Goal: Information Seeking & Learning: Find specific page/section

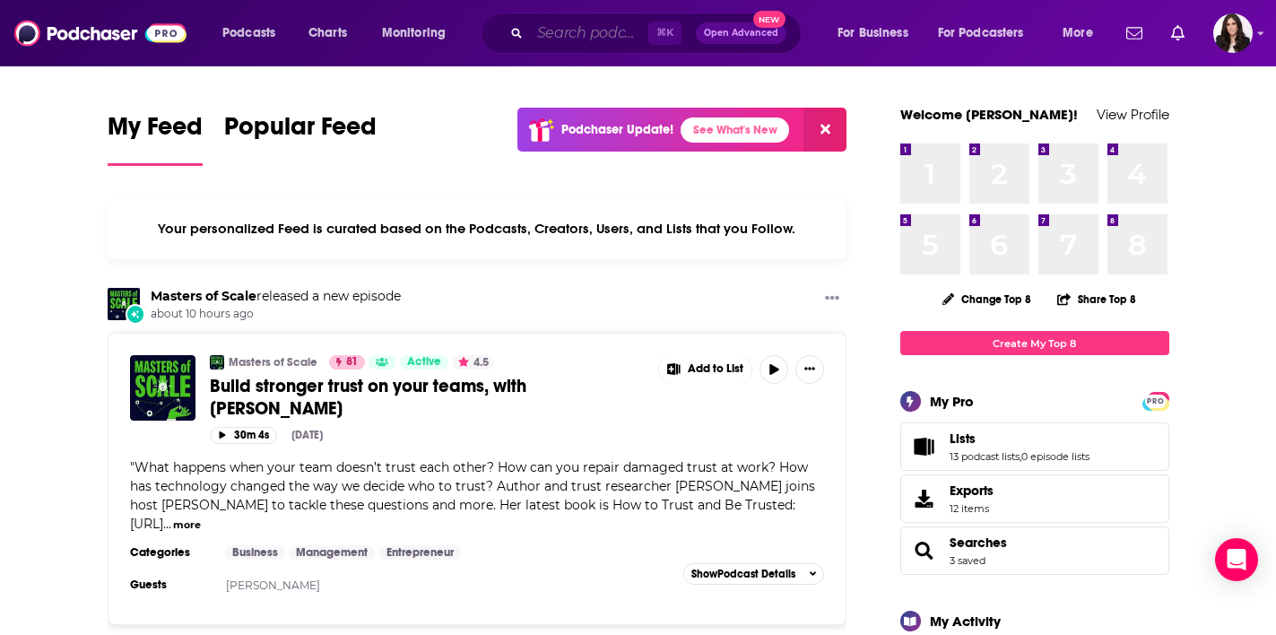
click at [581, 36] on input "Search podcasts, credits, & more..." at bounding box center [589, 33] width 118 height 29
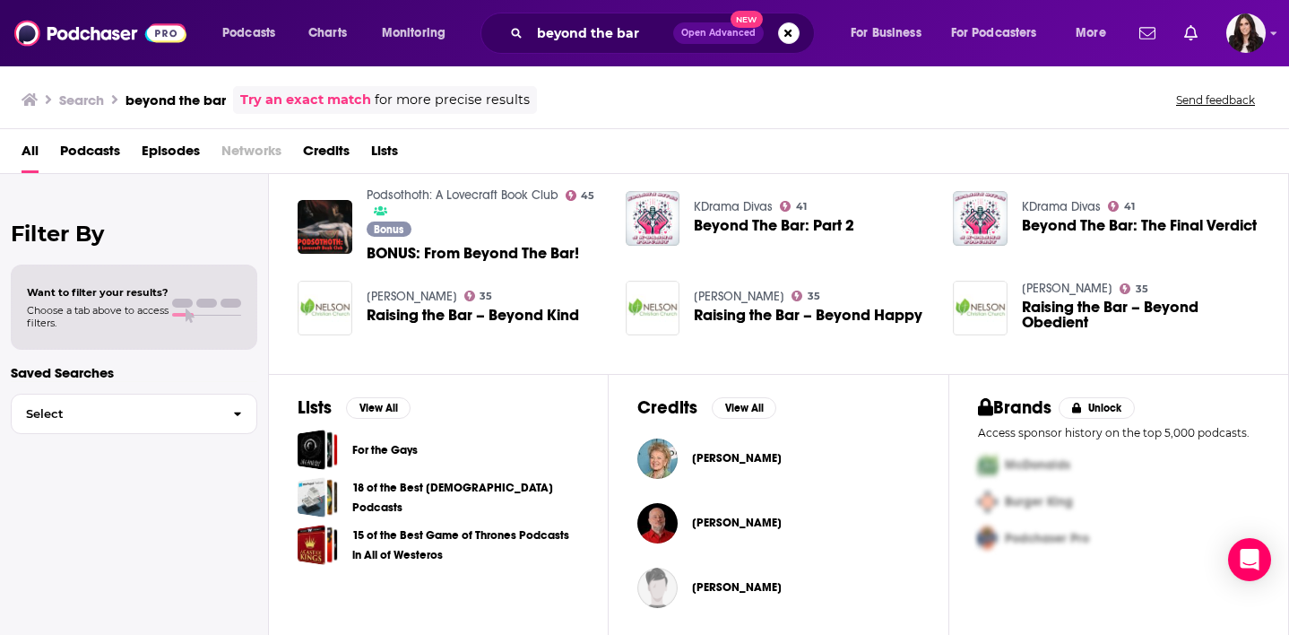
scroll to position [378, 0]
click at [609, 34] on input "beyond the bar" at bounding box center [601, 33] width 143 height 29
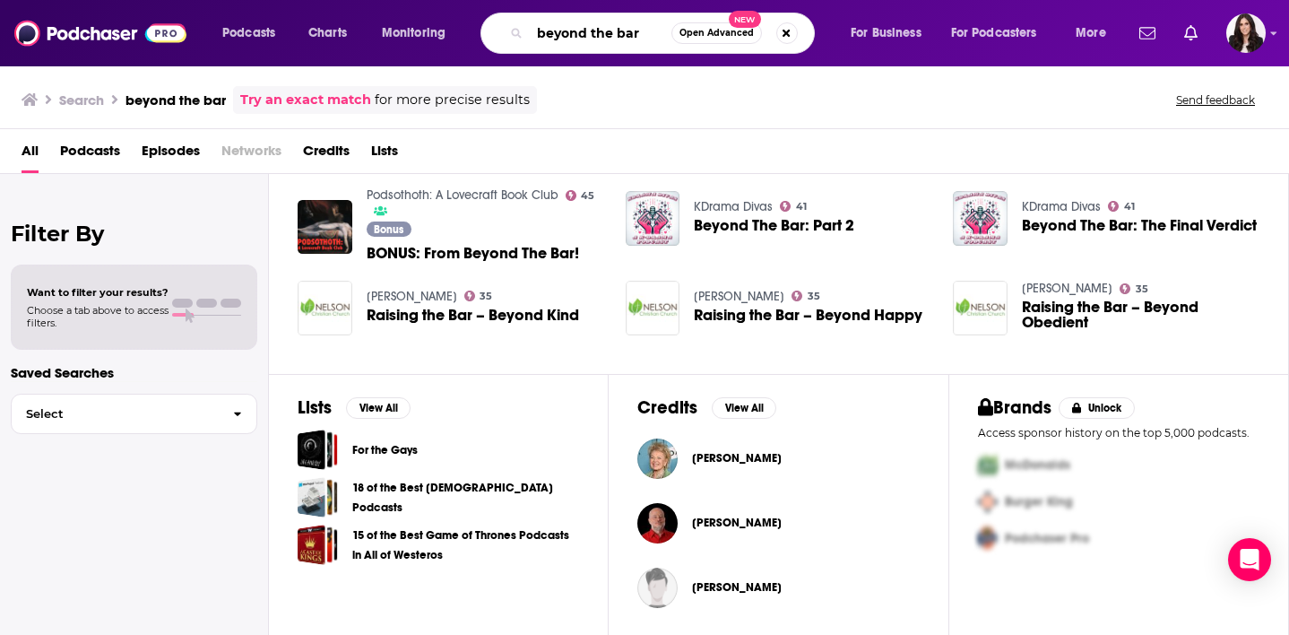
paste input "Beyond the Bar Podcast"
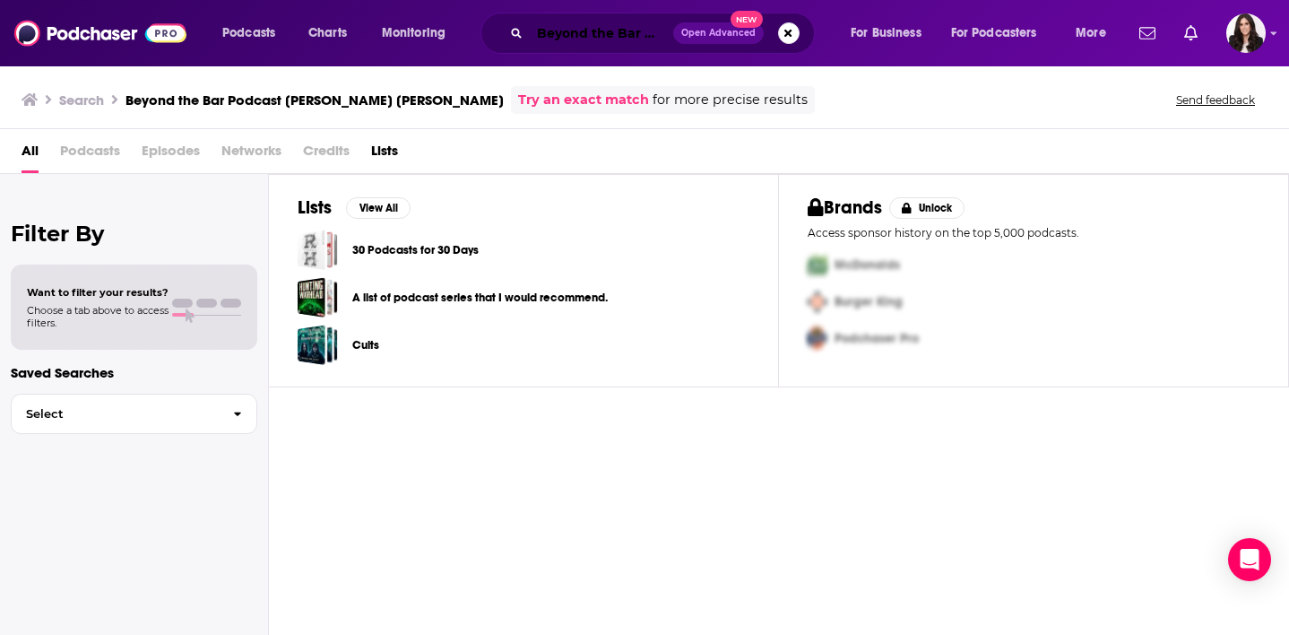
click at [624, 30] on input "Beyond the Bar Podcast [PERSON_NAME] [PERSON_NAME]" at bounding box center [601, 33] width 143 height 29
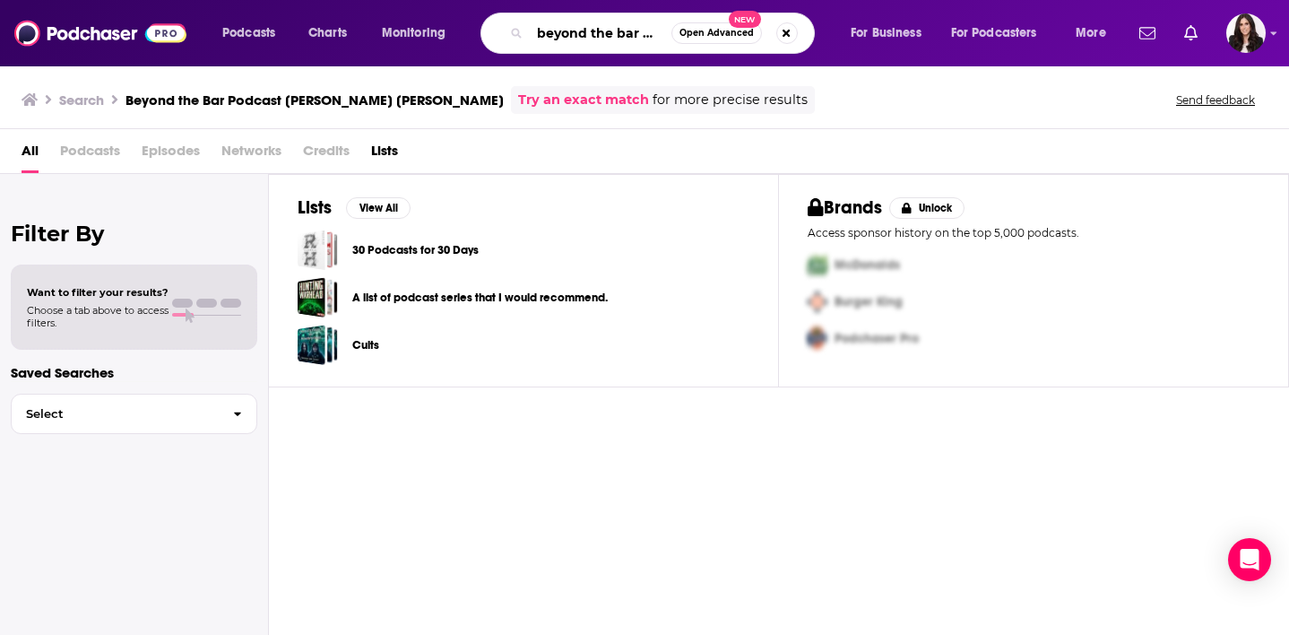
type input "beyond the bar podcast with [PERSON_NAME] [PERSON_NAME]"
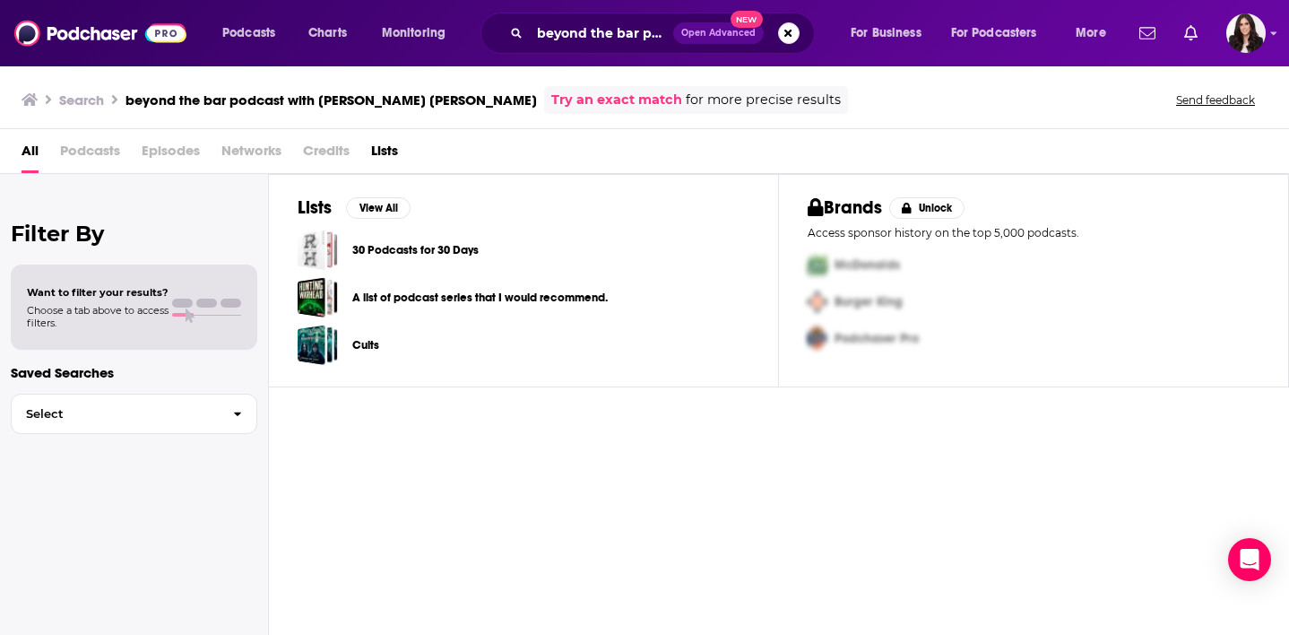
click at [605, 13] on div "beyond the bar podcast with [PERSON_NAME] [PERSON_NAME] Open Advanced New" at bounding box center [648, 33] width 334 height 41
click at [101, 33] on img at bounding box center [100, 33] width 172 height 34
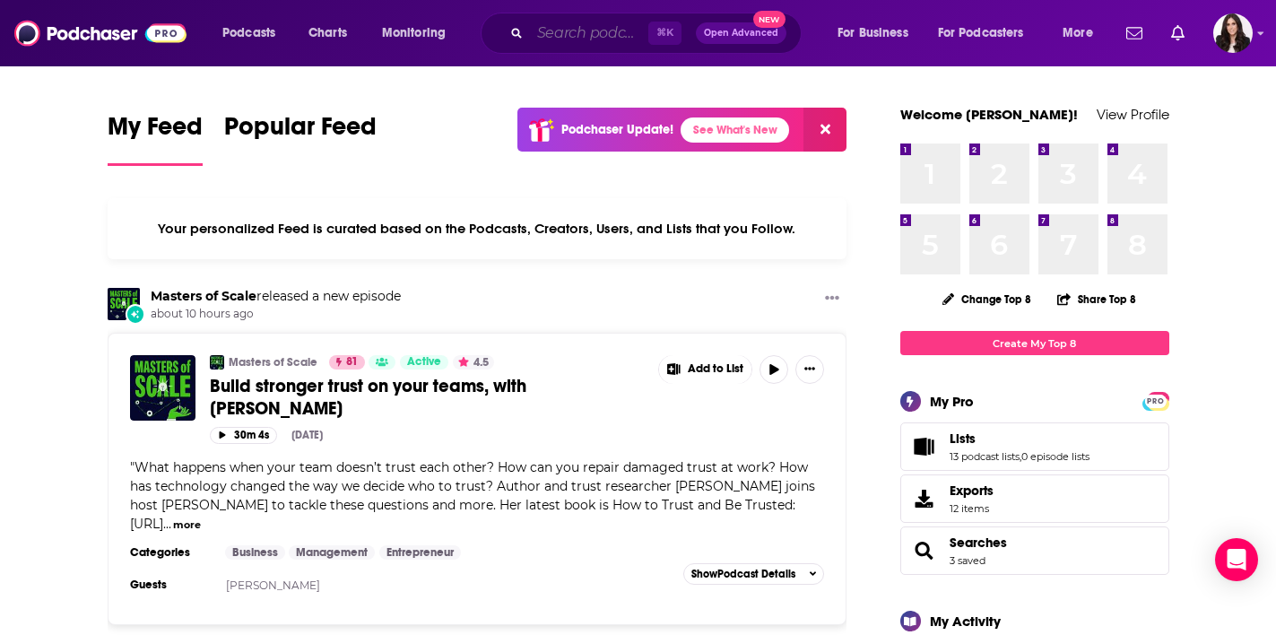
click at [589, 31] on input "Search podcasts, credits, & more..." at bounding box center [589, 33] width 118 height 29
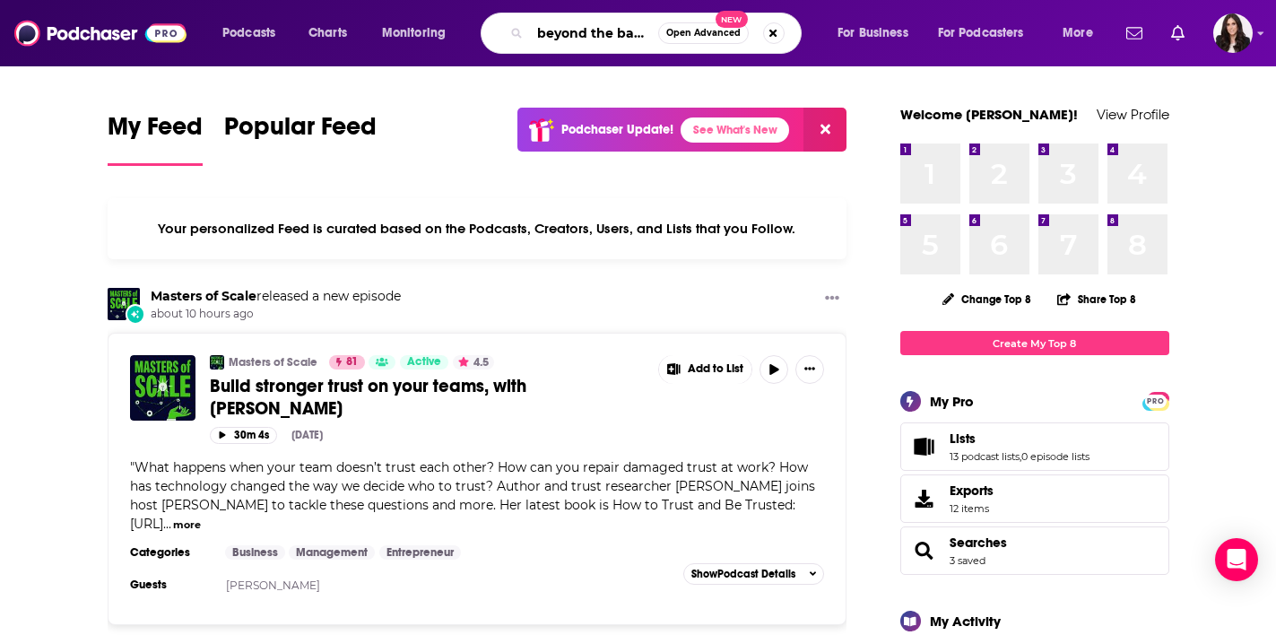
type input "beyond the bar podcast!"
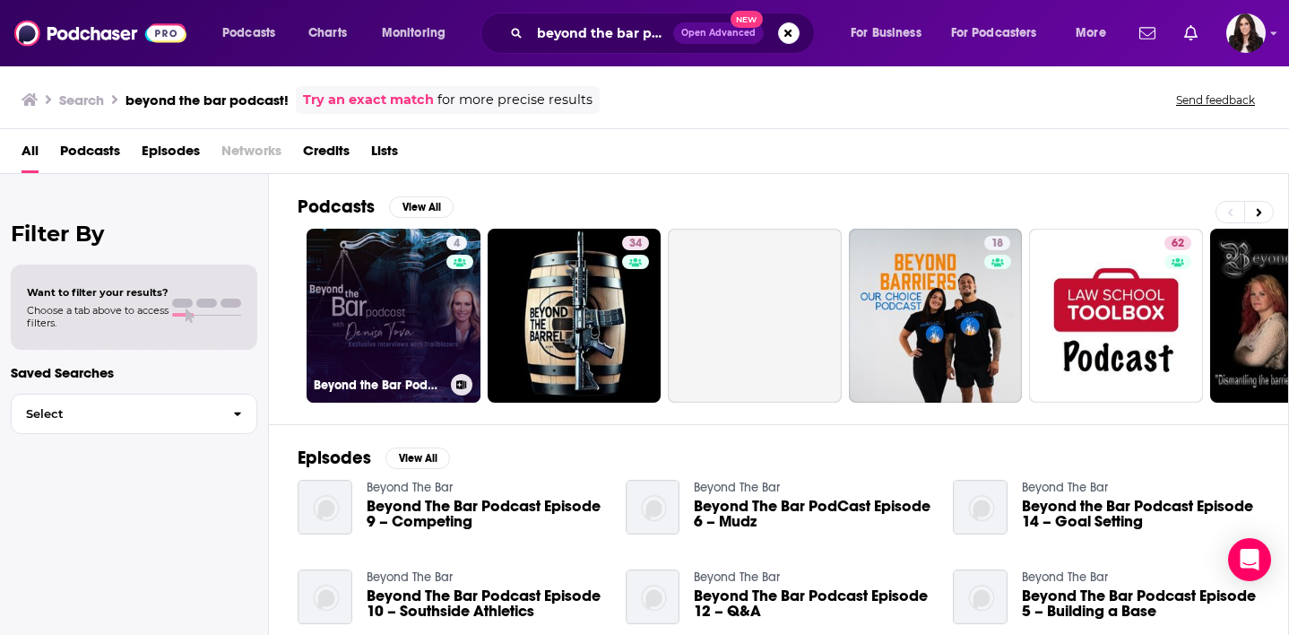
click at [411, 316] on link "4 Beyond the Bar Podcast" at bounding box center [394, 316] width 174 height 174
